Goal: Transaction & Acquisition: Purchase product/service

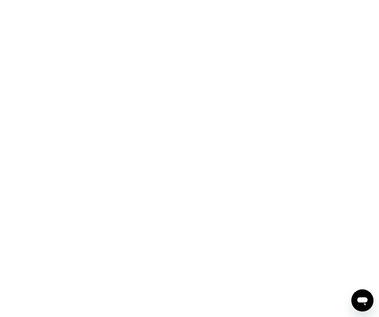
click at [237, 44] on div at bounding box center [189, 158] width 379 height 317
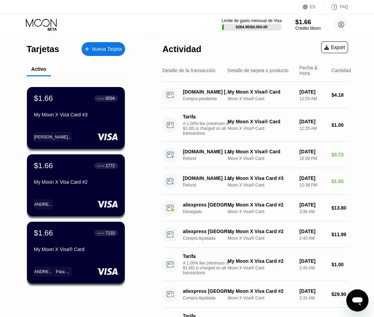
click at [312, 21] on div "$1.66" at bounding box center [307, 21] width 25 height 7
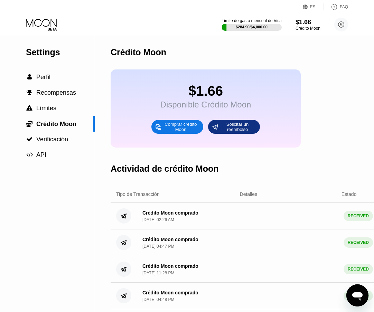
click at [163, 129] on div "Comprar crédito Moon" at bounding box center [181, 126] width 38 height 11
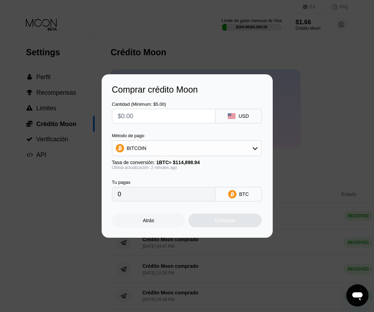
click at [258, 154] on div "BITCOIN" at bounding box center [186, 148] width 149 height 14
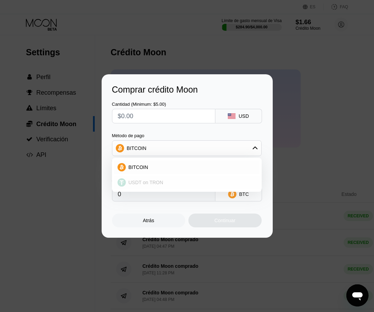
click at [149, 184] on span "USDT on TRON" at bounding box center [146, 183] width 35 height 6
type input "0.00"
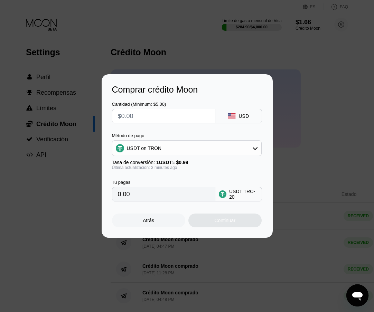
click at [143, 115] on input "text" at bounding box center [164, 116] width 92 height 14
type input "$2"
type input "2.02"
type input "$20"
type input "20.20"
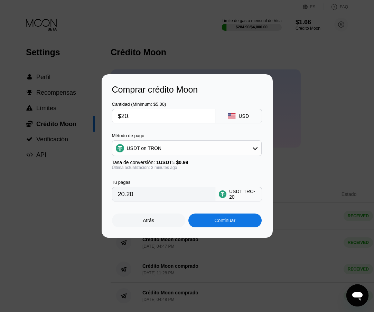
type input "$20.1"
type input "20.30"
type input "$20."
type input "20.20"
type input "$20.4"
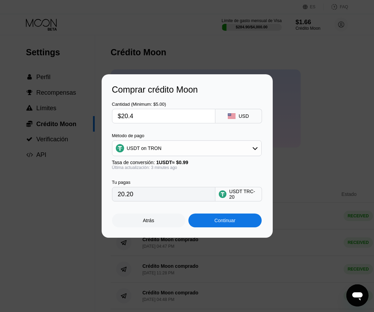
type input "20.61"
type input "$20."
type input "20.20"
type input "$20.5"
type input "20.71"
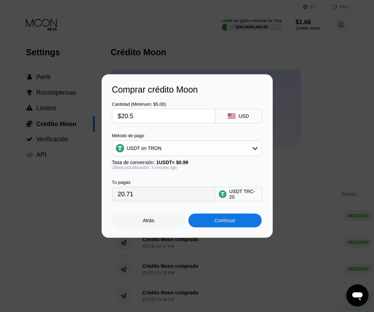
type input "$20."
type input "20.20"
type input "$20.5"
type input "20.71"
type input "$20.5"
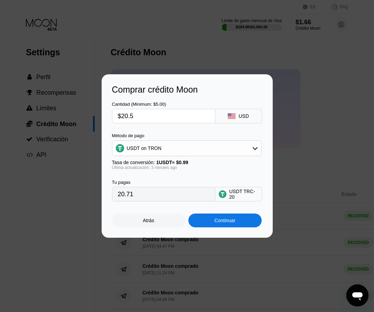
click at [217, 221] on div "Continuar" at bounding box center [224, 221] width 21 height 6
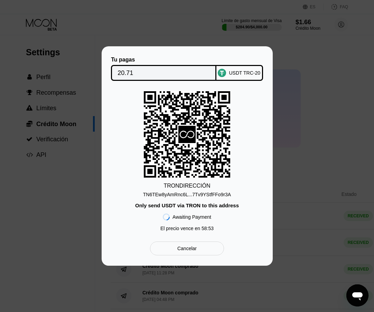
click at [196, 193] on div "TN6TEw8yAmRnc6L...7Tv9YStfFFo9r3A" at bounding box center [187, 195] width 88 height 6
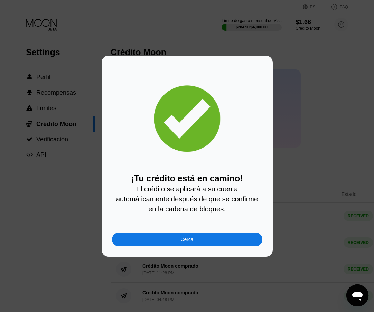
click at [178, 241] on div "Cerca" at bounding box center [187, 240] width 150 height 14
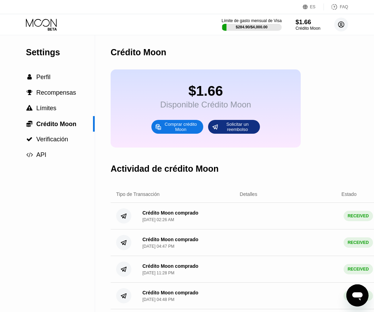
click at [341, 23] on icon at bounding box center [341, 25] width 4 height 4
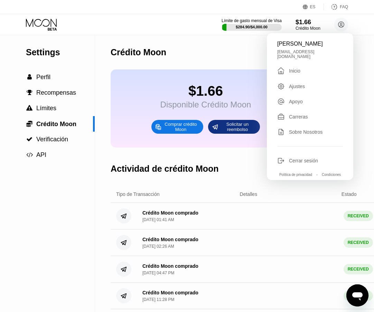
click at [295, 68] on div "Inicio" at bounding box center [294, 71] width 11 height 6
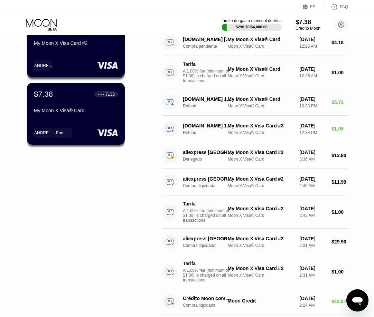
scroll to position [35, 0]
